Goal: Task Accomplishment & Management: Complete application form

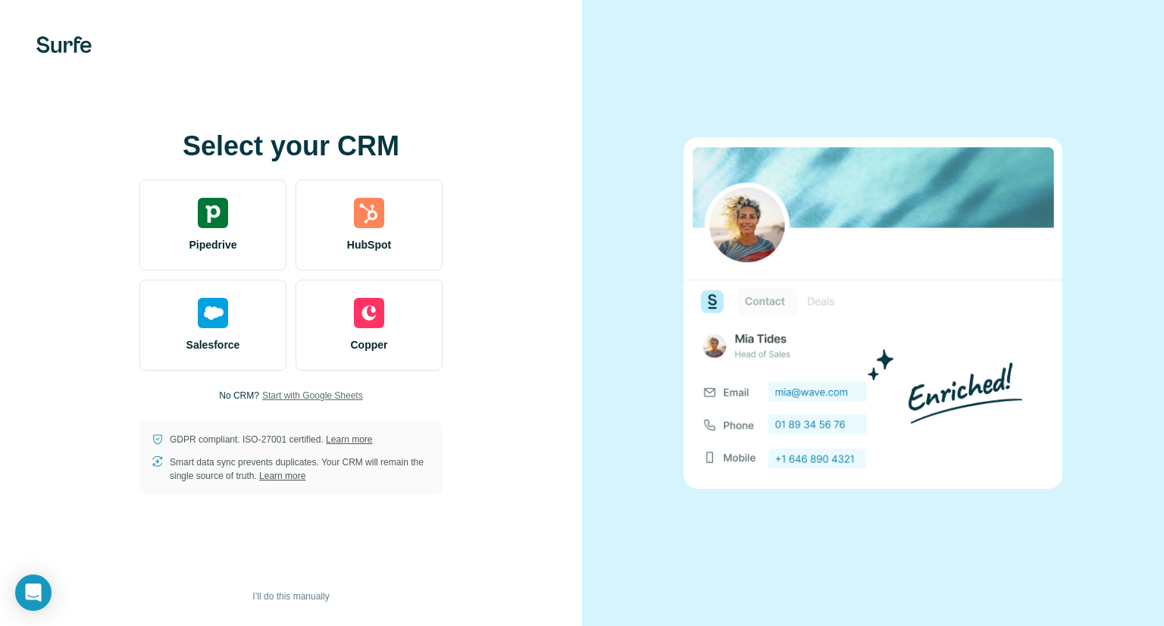
click at [275, 398] on span "Start with Google Sheets" at bounding box center [312, 396] width 101 height 14
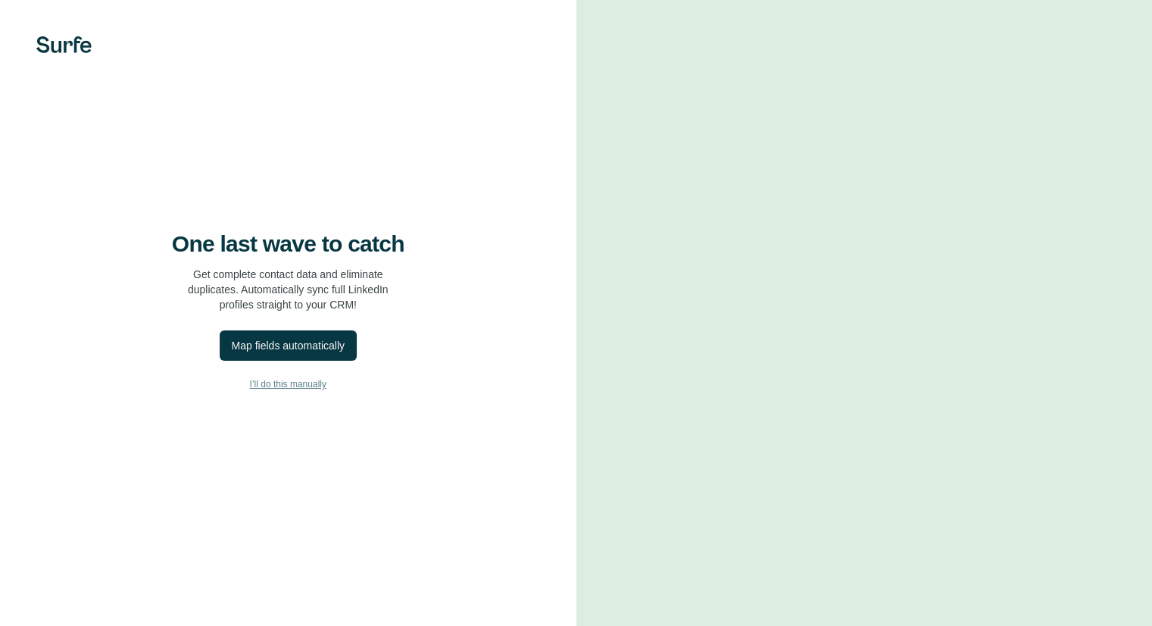
click at [267, 386] on span "I’ll do this manually" at bounding box center [288, 384] width 77 height 14
